Goal: Check status: Check status

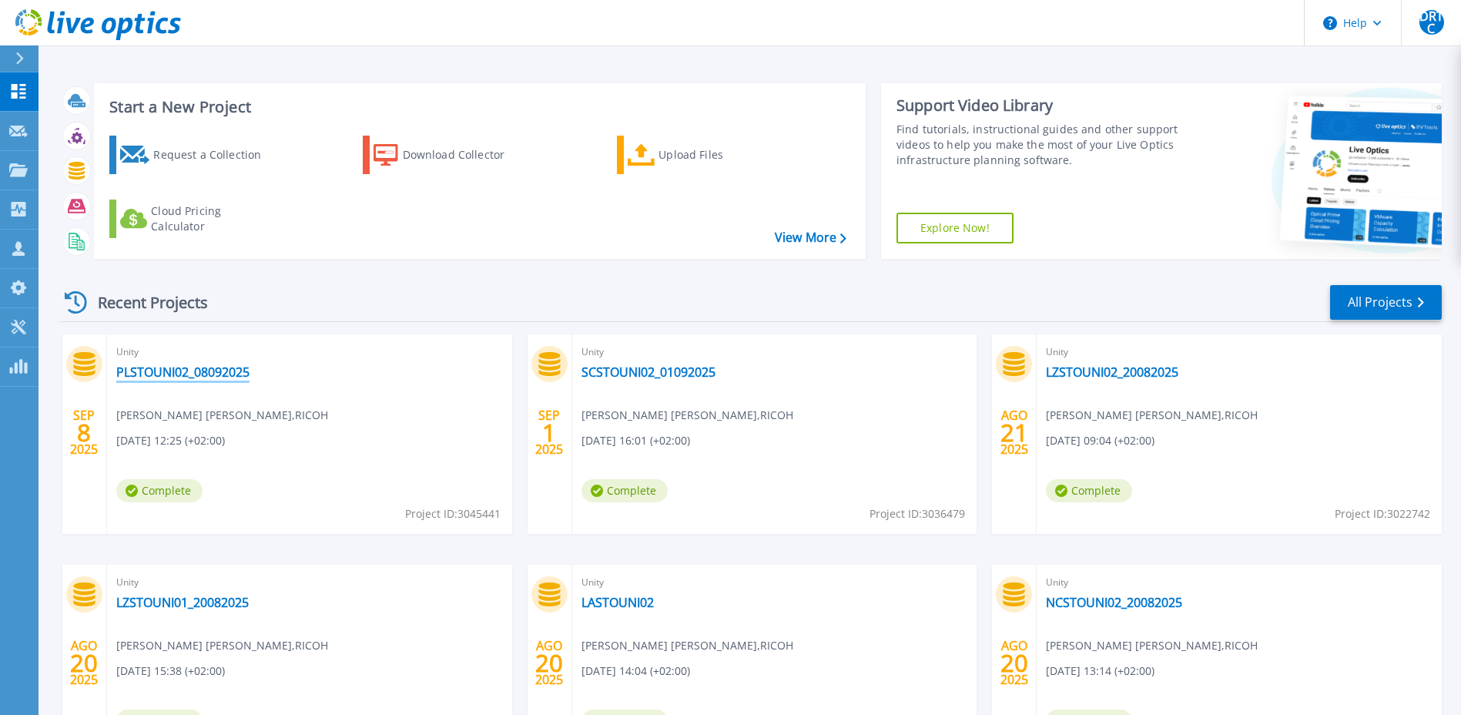
click at [216, 370] on link "PLSTOUNI02_08092025" at bounding box center [182, 371] width 133 height 15
click at [627, 371] on link "SCSTOUNI02_01092025" at bounding box center [648, 371] width 134 height 15
